Goal: Information Seeking & Learning: Learn about a topic

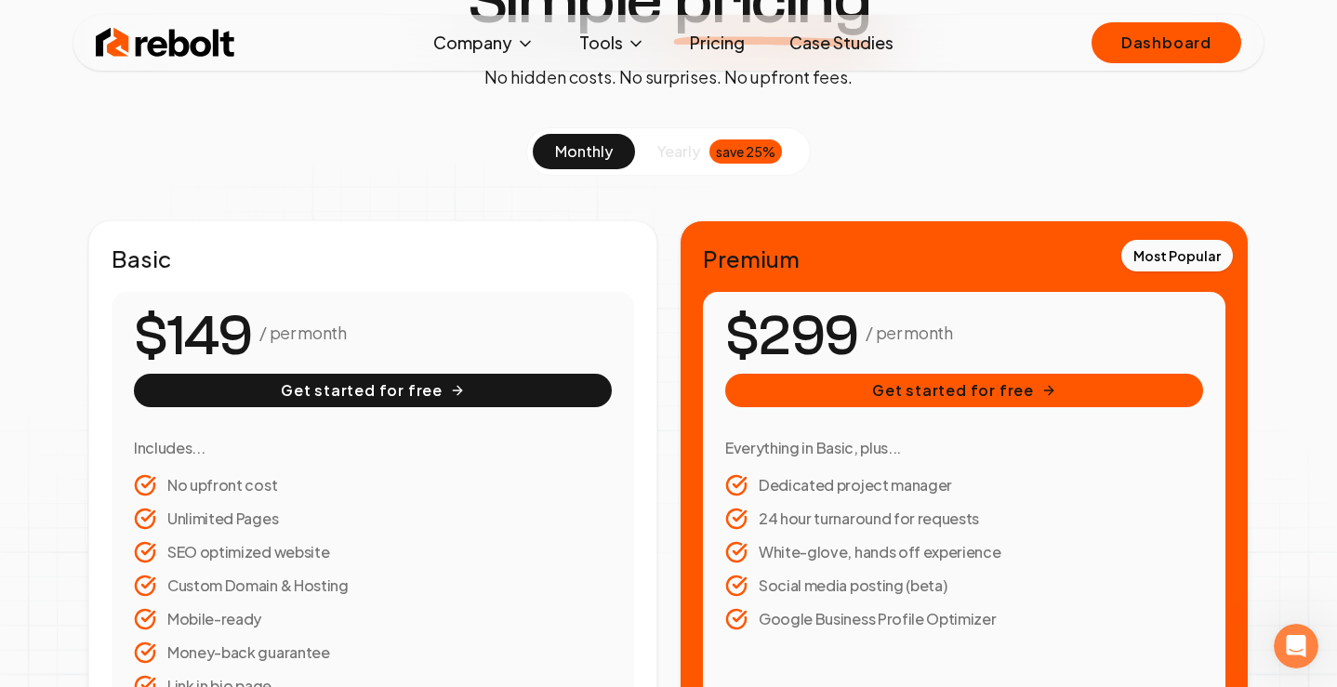
scroll to position [182, 0]
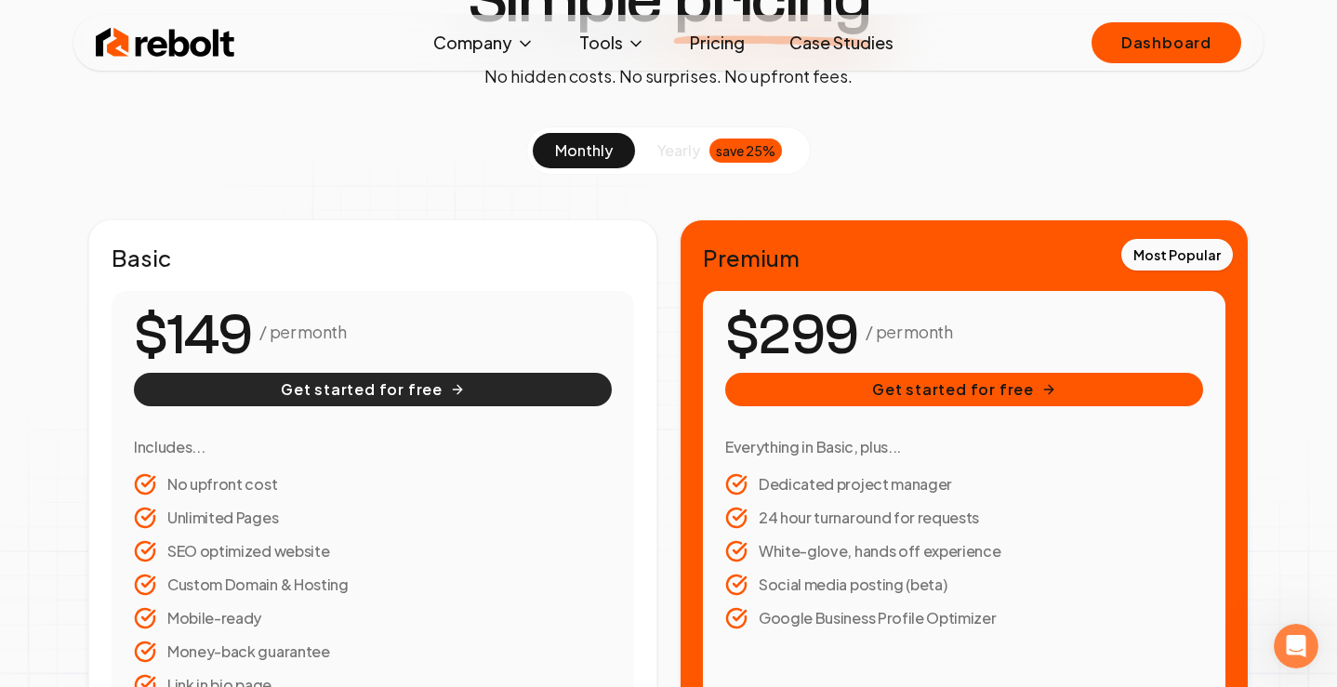
click at [415, 399] on button "Get started for free" at bounding box center [373, 389] width 478 height 33
click at [53, 389] on div "Simple pricing No hidden costs. No surprises. No upfront fees. monthly yearly s…" at bounding box center [668, 549] width 1337 height 1164
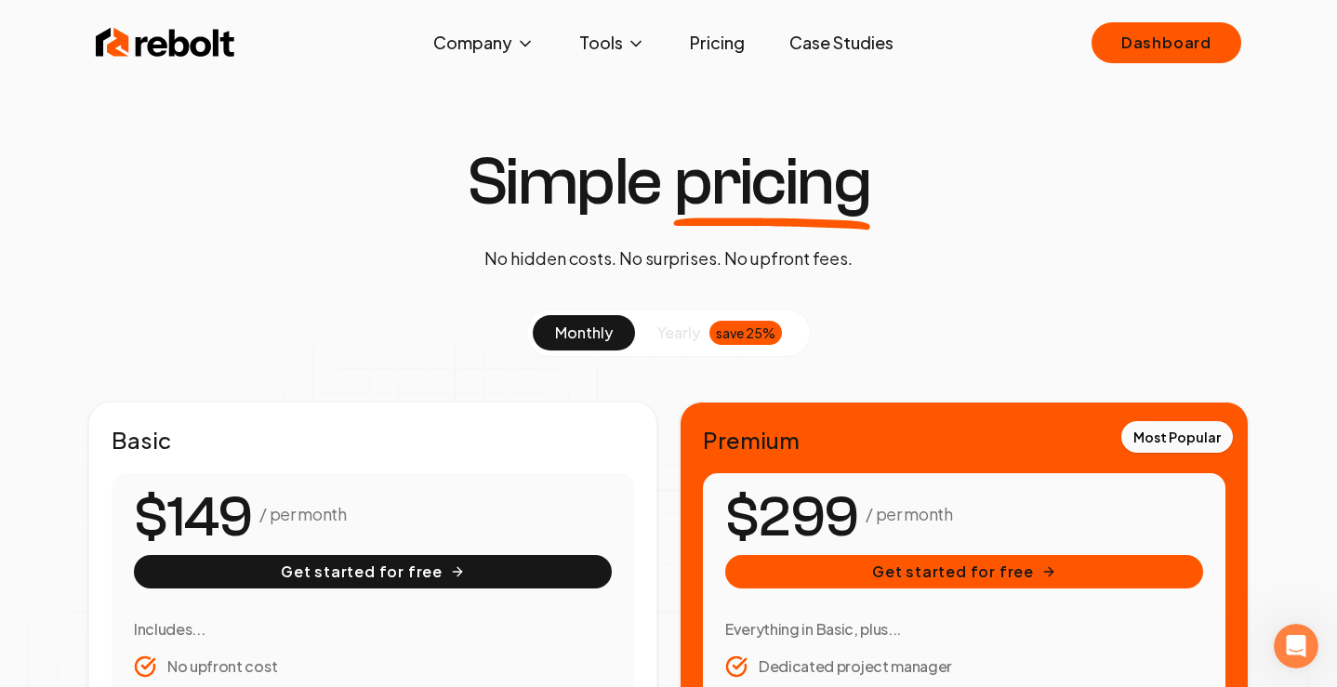
scroll to position [0, 0]
click at [485, 46] on button "Company" at bounding box center [483, 42] width 131 height 37
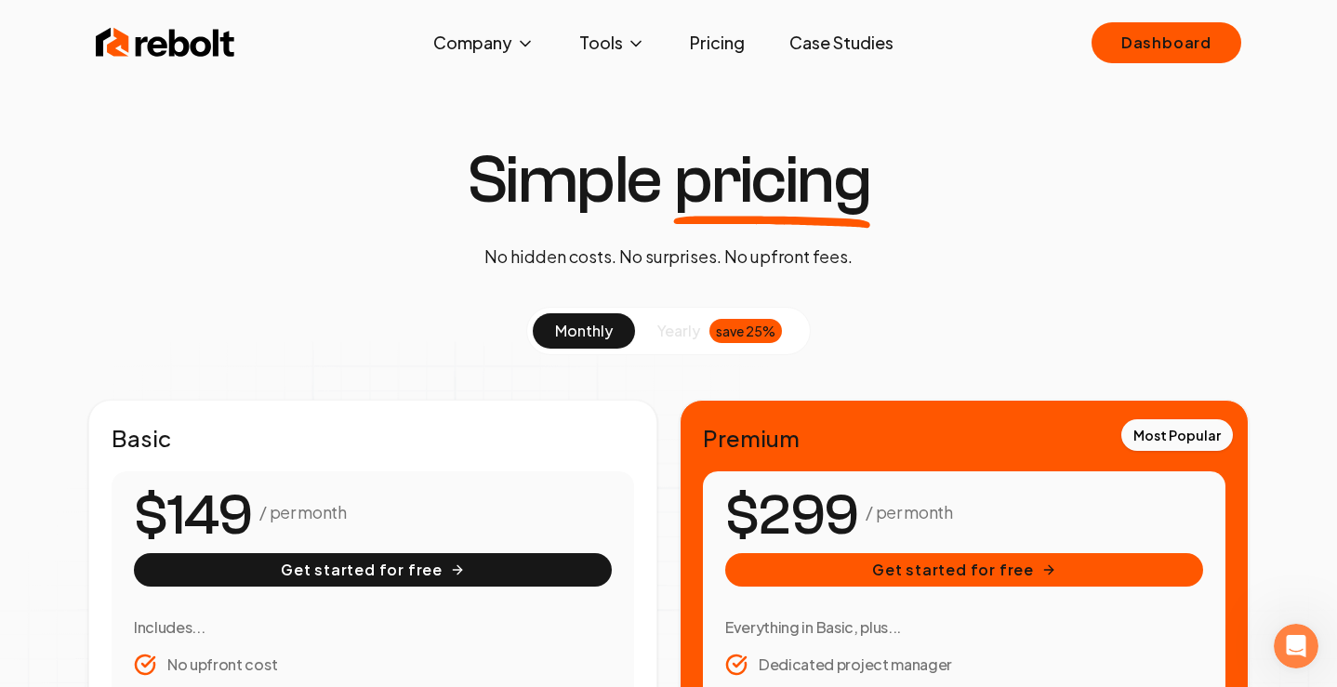
click at [830, 36] on link "Case Studies" at bounding box center [841, 42] width 134 height 37
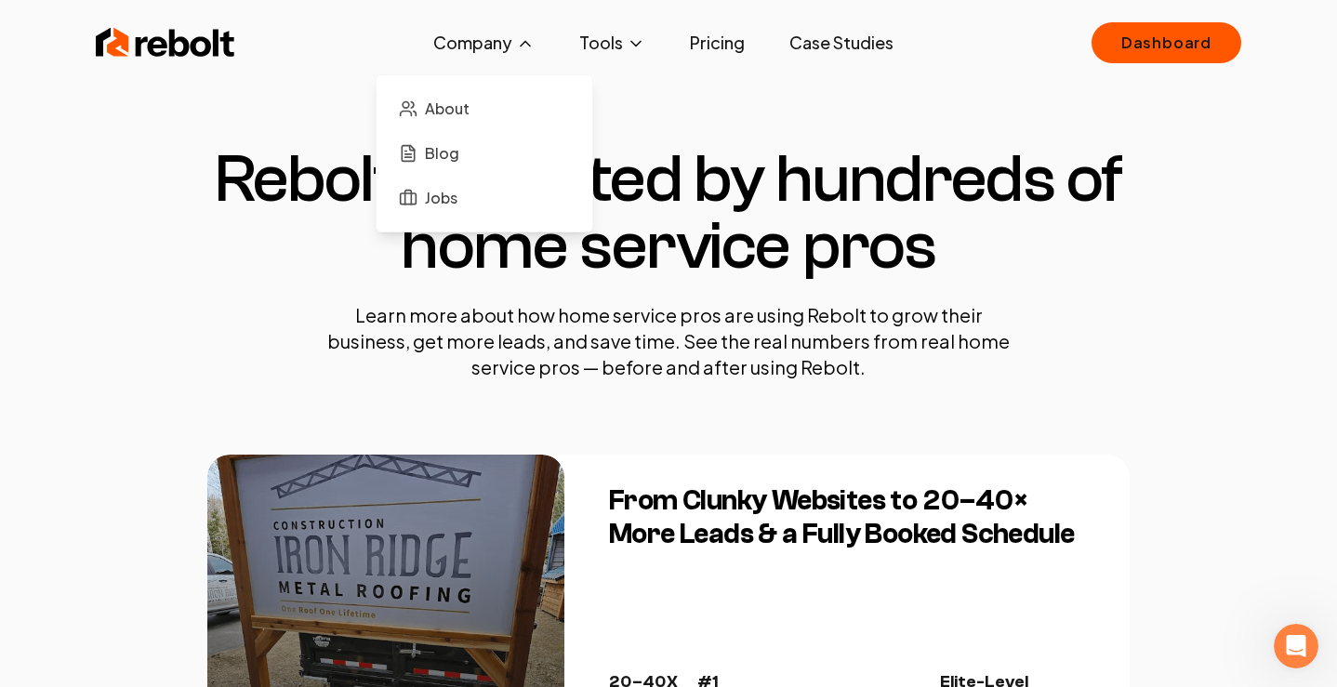
click at [470, 30] on button "Company" at bounding box center [483, 42] width 131 height 37
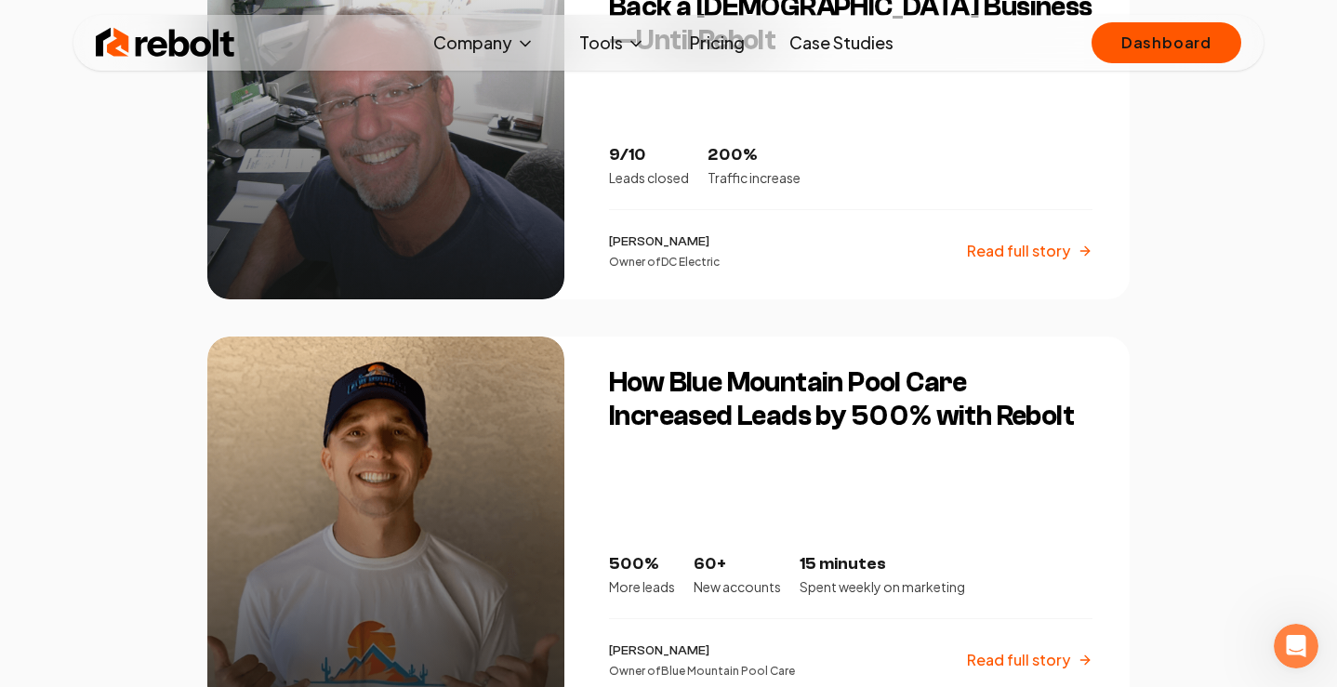
scroll to position [2280, 0]
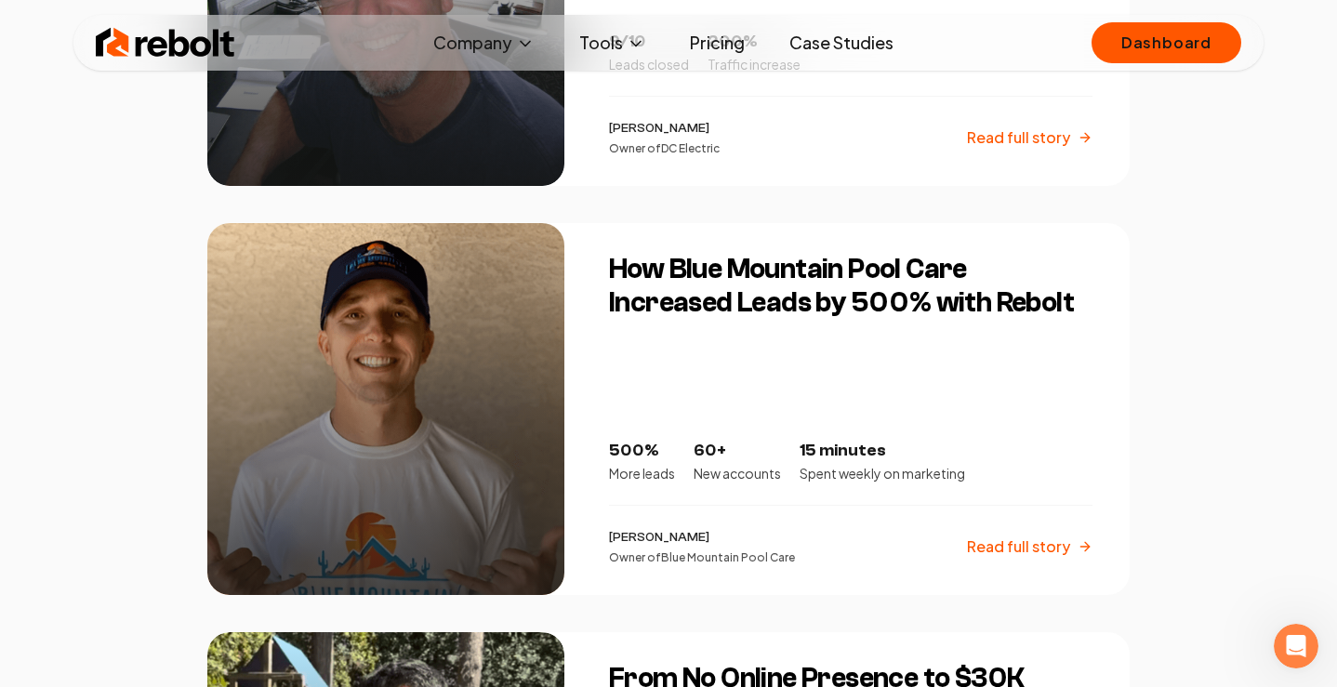
click at [798, 271] on h3 "How Blue Mountain Pool Care Increased Leads by 500% with Rebolt" at bounding box center [850, 286] width 483 height 67
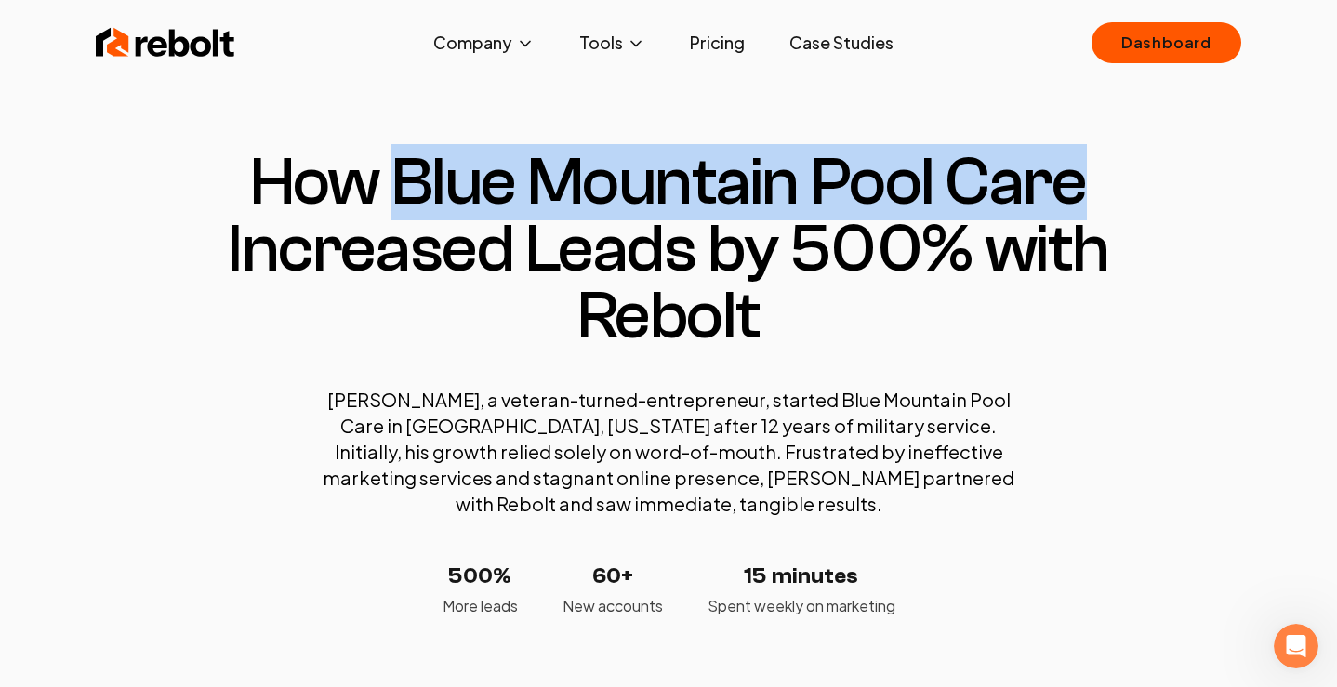
drag, startPoint x: 389, startPoint y: 178, endPoint x: 1079, endPoint y: 174, distance: 690.8
click at [1079, 174] on h1 "How Blue Mountain Pool Care Increased Leads by 500% with Rebolt" at bounding box center [668, 249] width 922 height 201
copy h1 "Blue Mountain Pool Care"
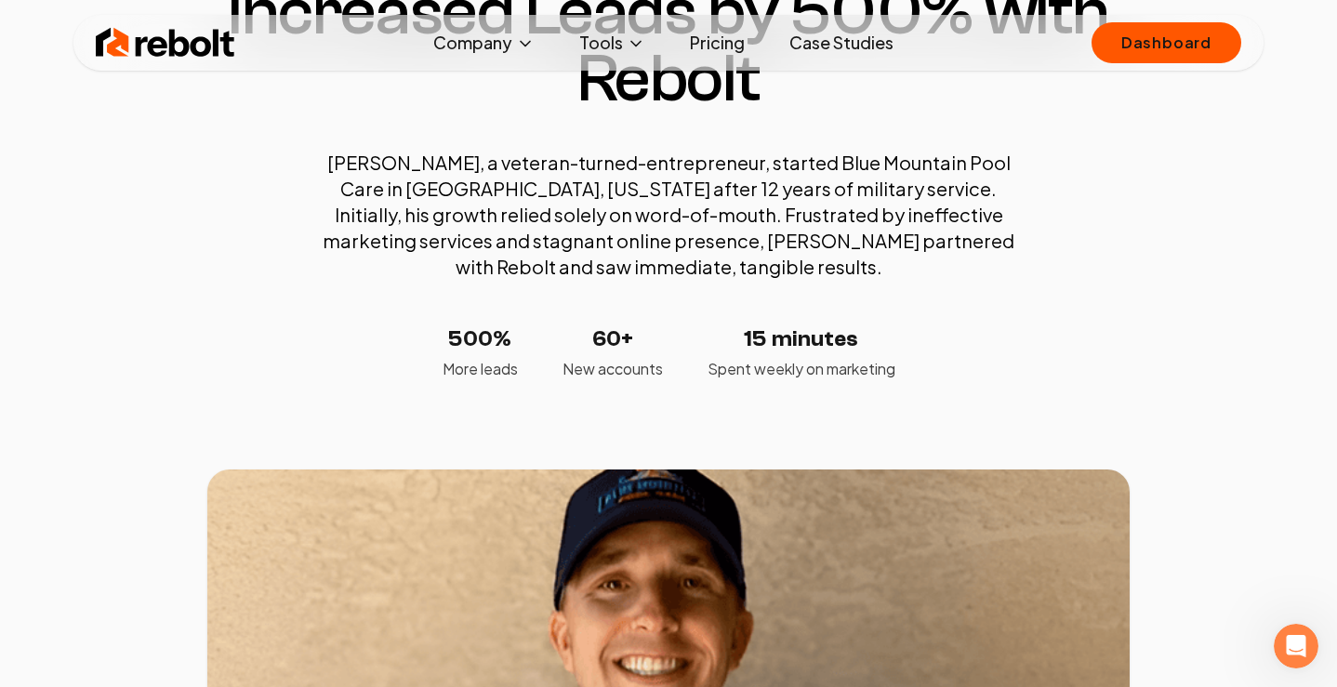
scroll to position [239, 0]
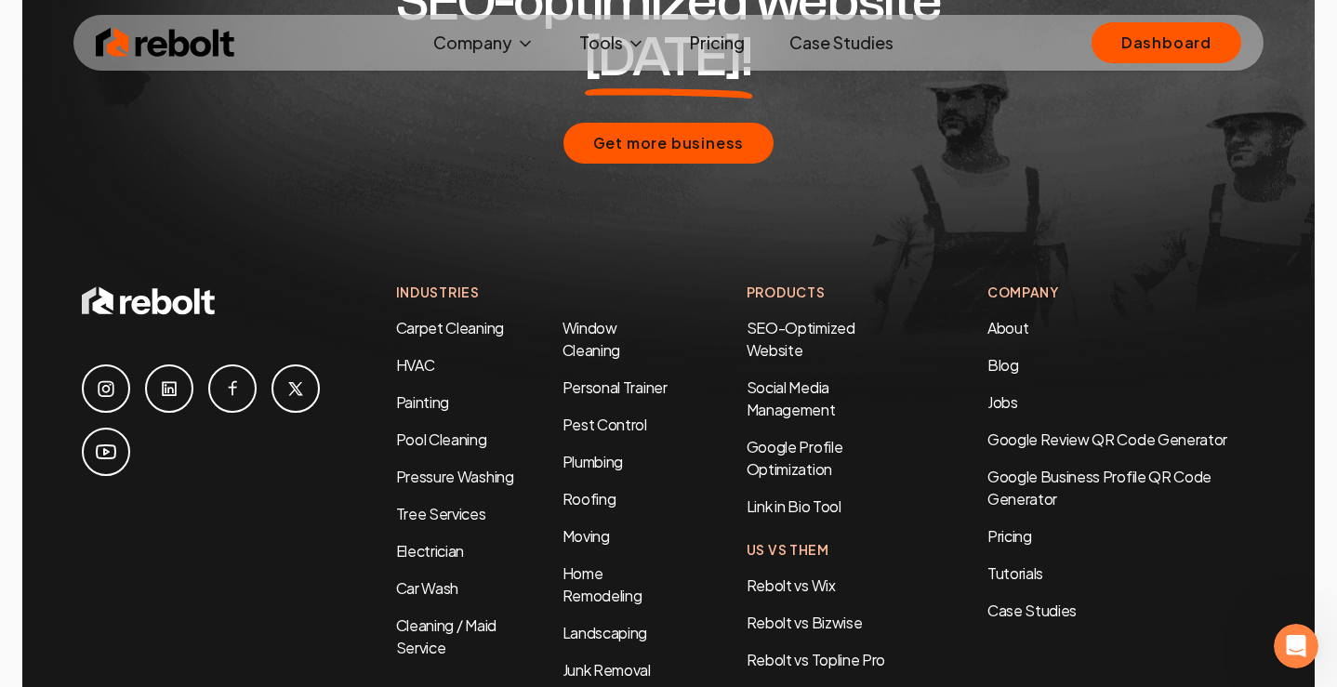
scroll to position [3969, 0]
click at [584, 317] on link "Window Cleaning" at bounding box center [591, 338] width 58 height 42
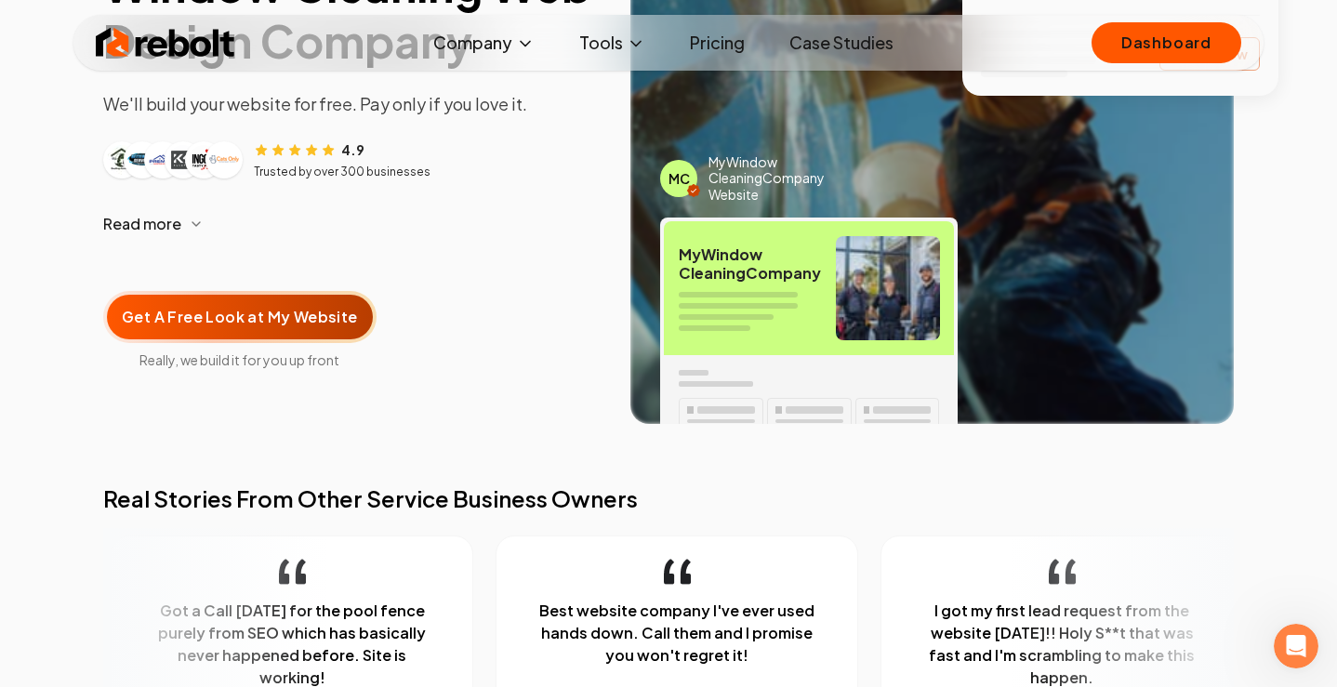
scroll to position [241, 0]
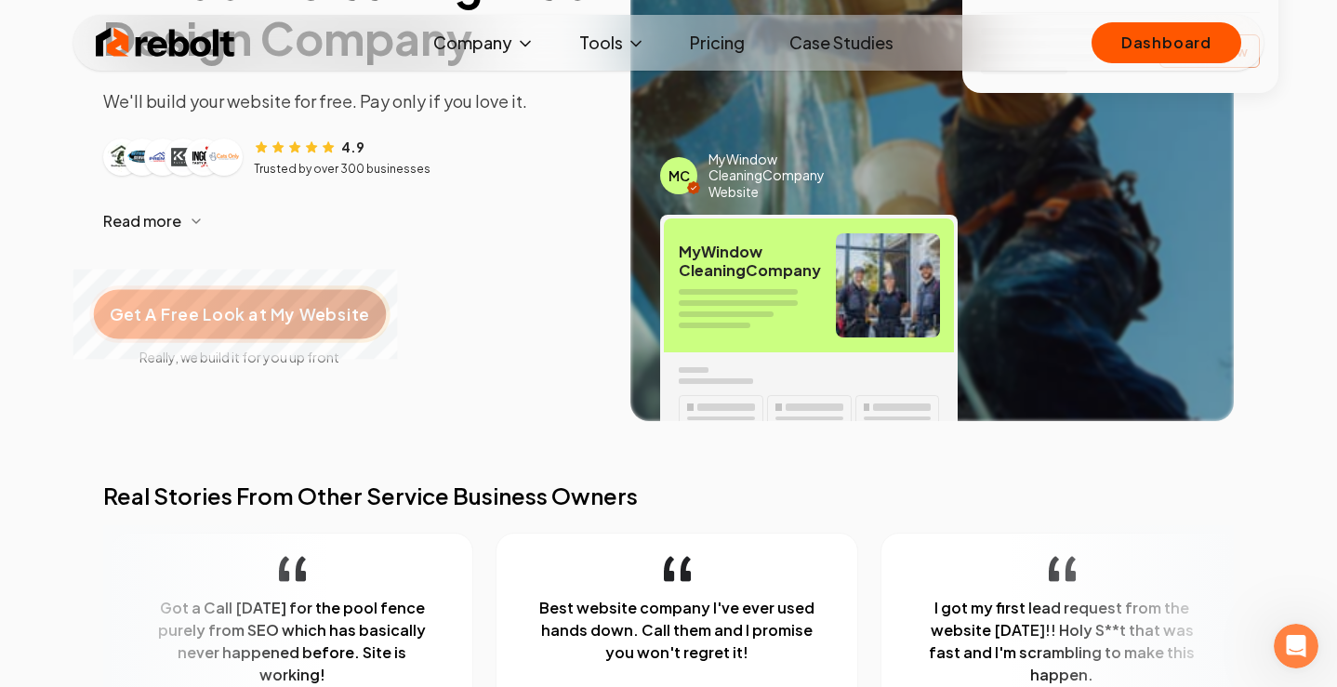
click at [258, 326] on div "Get A Free Look at My Website" at bounding box center [240, 314] width 292 height 49
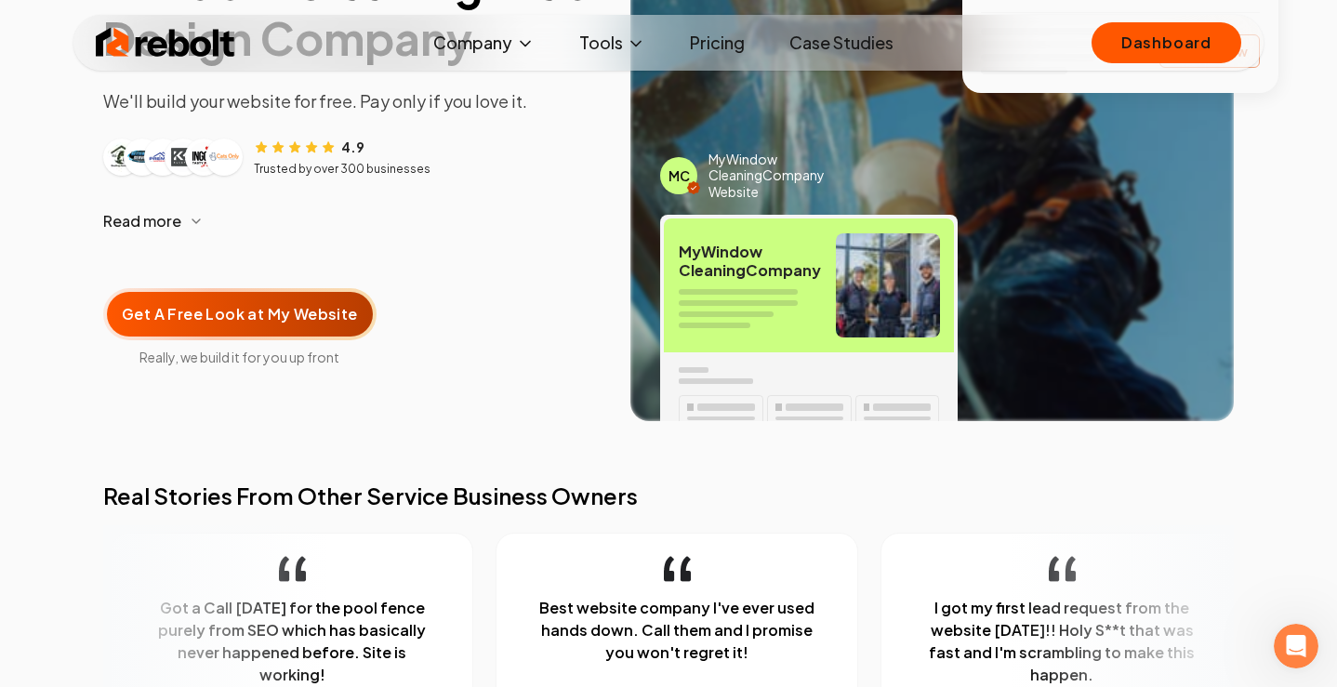
click at [199, 215] on icon "button" at bounding box center [196, 221] width 15 height 15
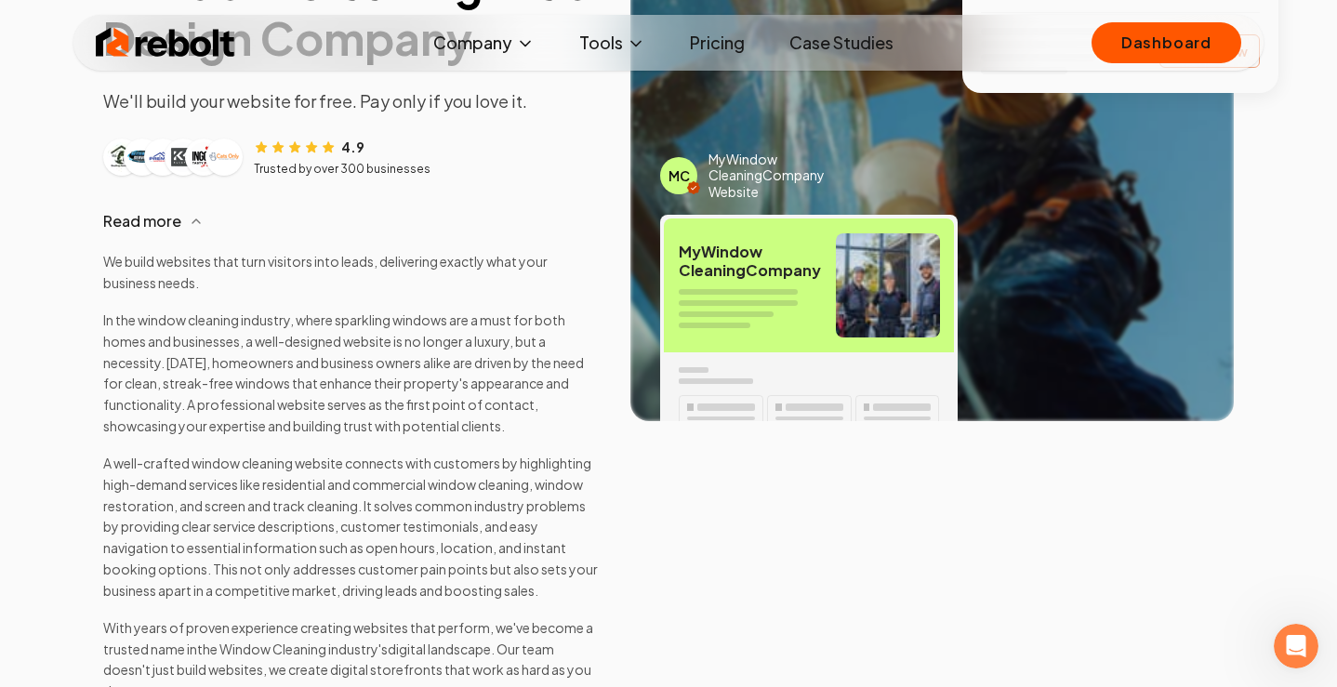
click at [182, 158] on img "Customer logos" at bounding box center [183, 157] width 30 height 30
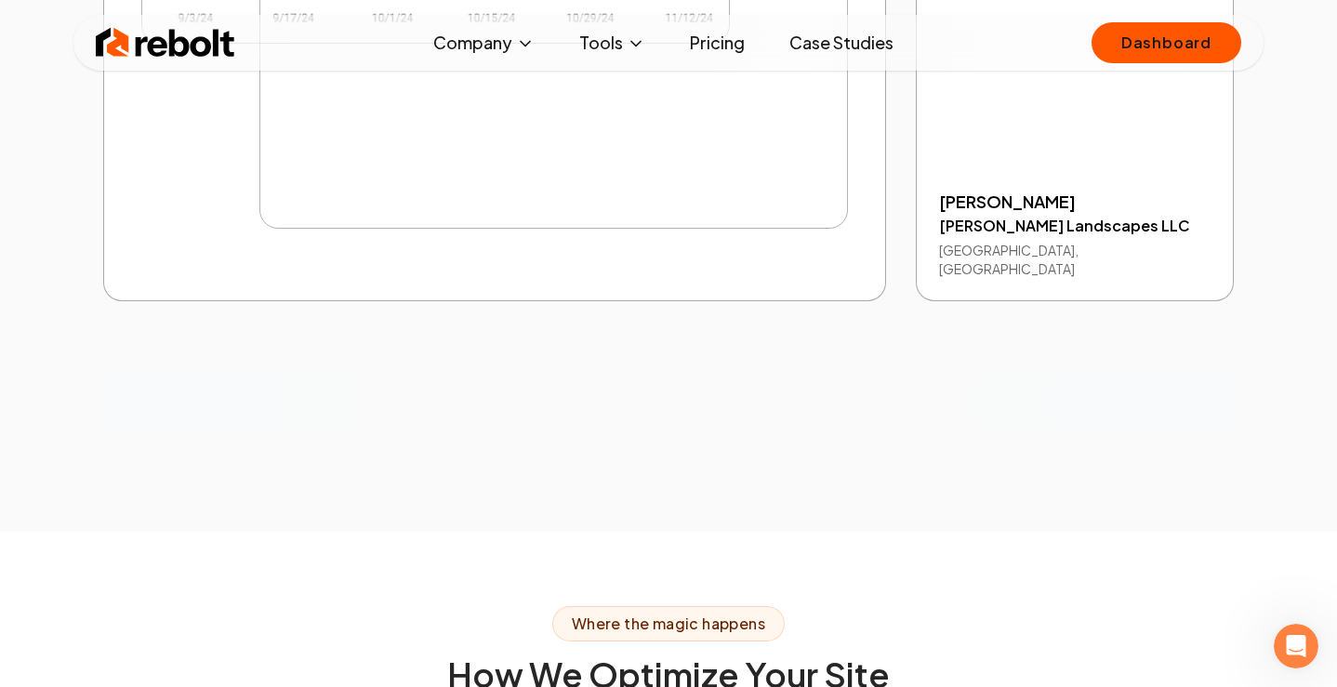
scroll to position [4689, 0]
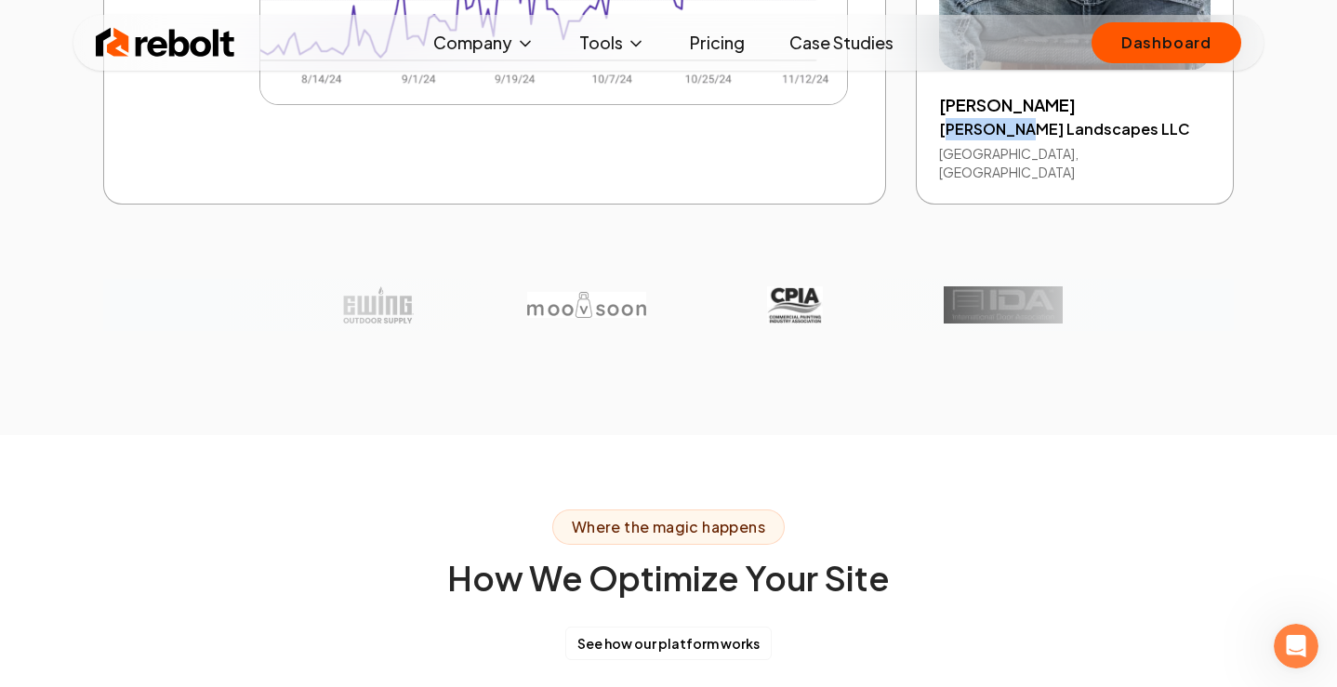
drag, startPoint x: 945, startPoint y: 379, endPoint x: 1016, endPoint y: 371, distance: 72.1
click at [1016, 140] on h4 "[PERSON_NAME] Landscapes LLC" at bounding box center [1074, 129] width 271 height 22
click at [1018, 140] on h4 "[PERSON_NAME] Landscapes LLC" at bounding box center [1074, 129] width 271 height 22
drag, startPoint x: 937, startPoint y: 372, endPoint x: 1108, endPoint y: 370, distance: 171.1
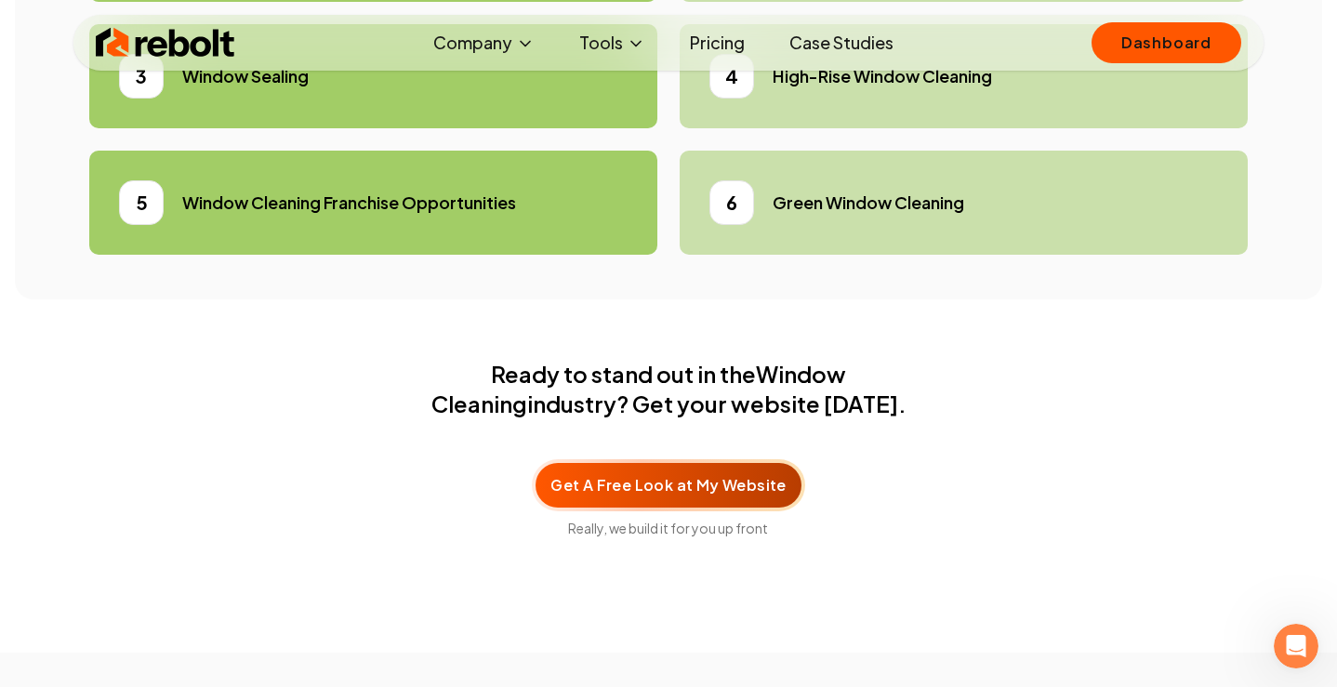
scroll to position [6299, 0]
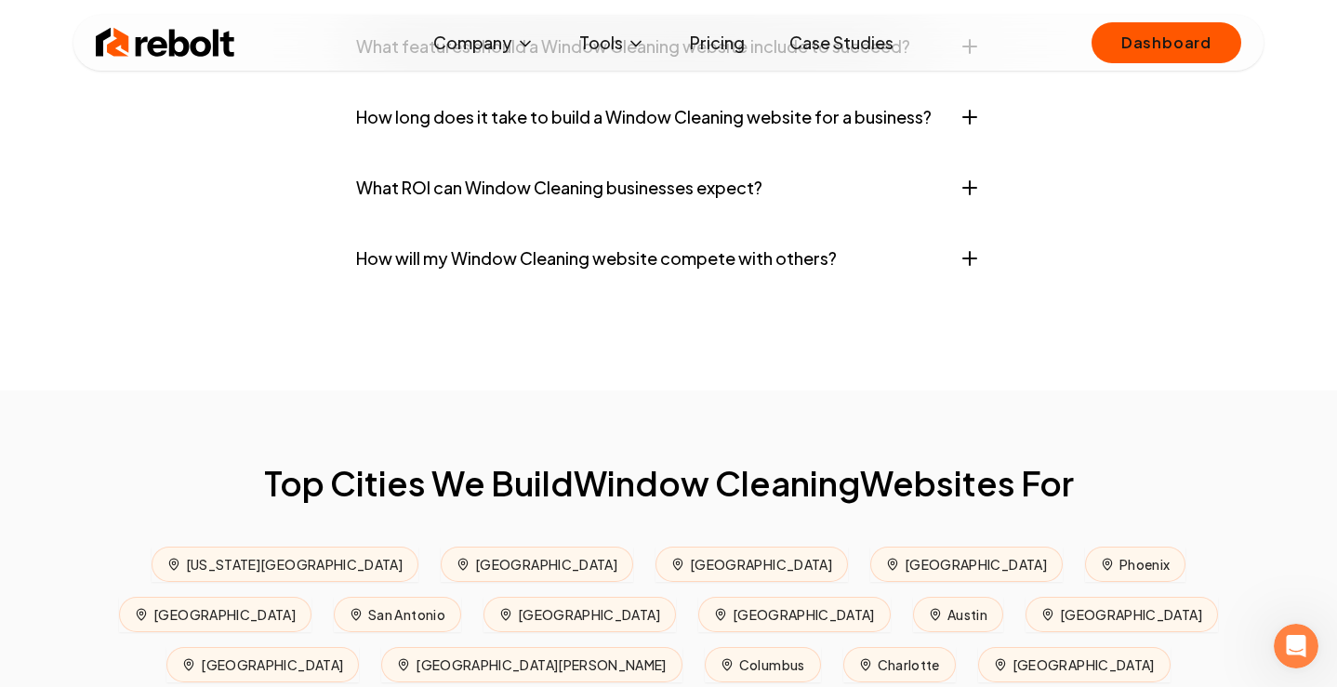
scroll to position [8427, 0]
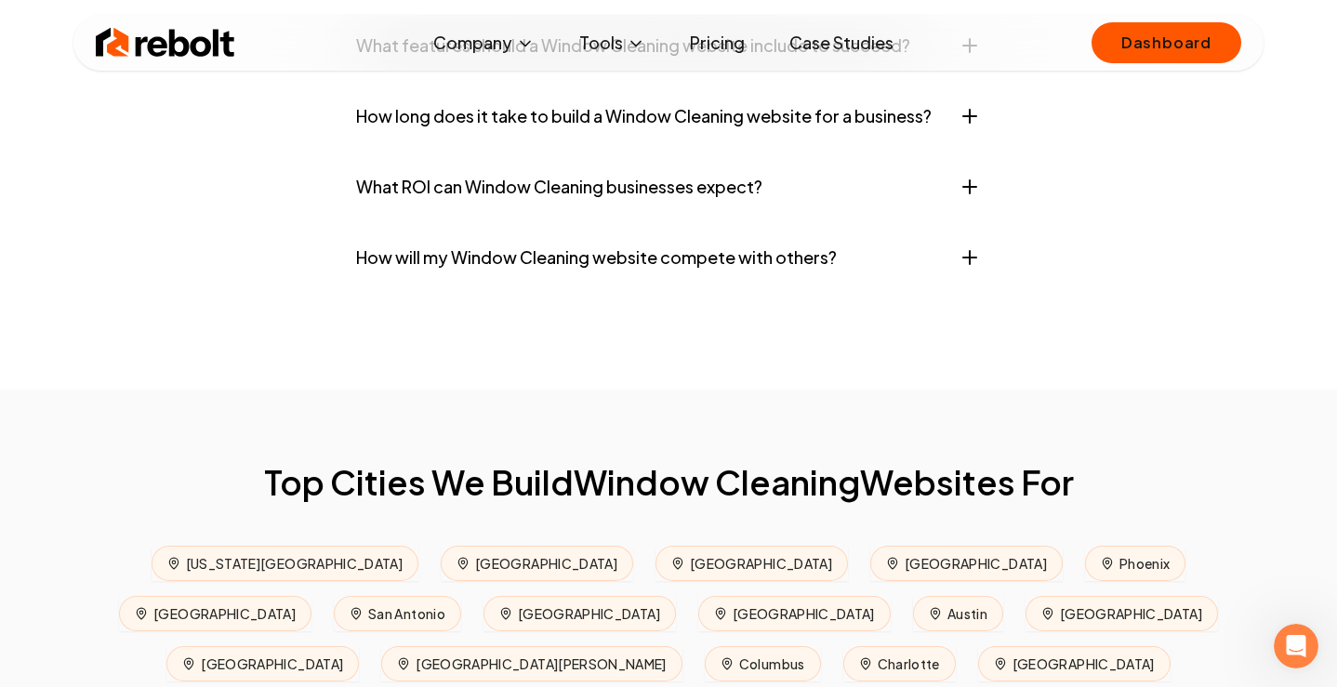
click at [588, 144] on button "How long does it take to build a Window Cleaning website for a business?" at bounding box center [668, 116] width 625 height 56
